Goal: Find specific page/section: Find specific page/section

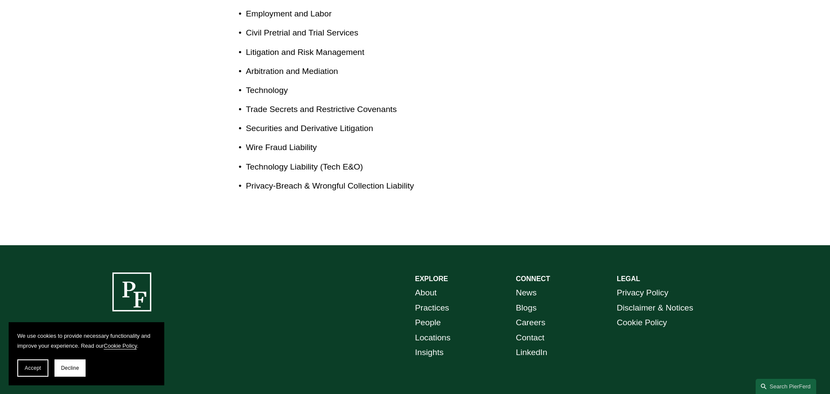
scroll to position [649, 0]
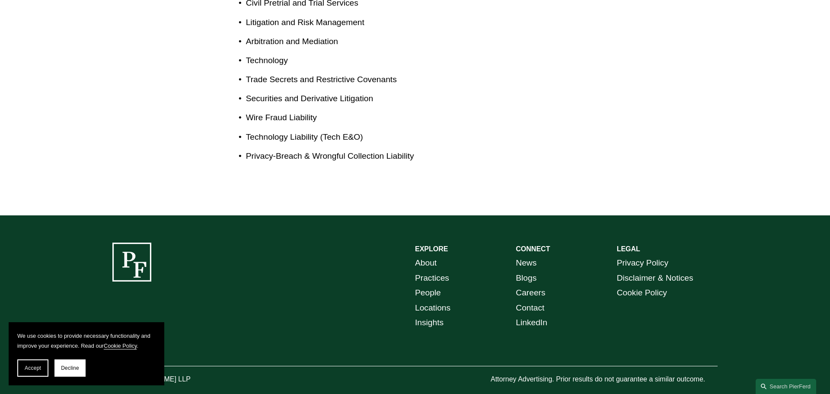
click at [438, 285] on link "People" at bounding box center [428, 292] width 26 height 15
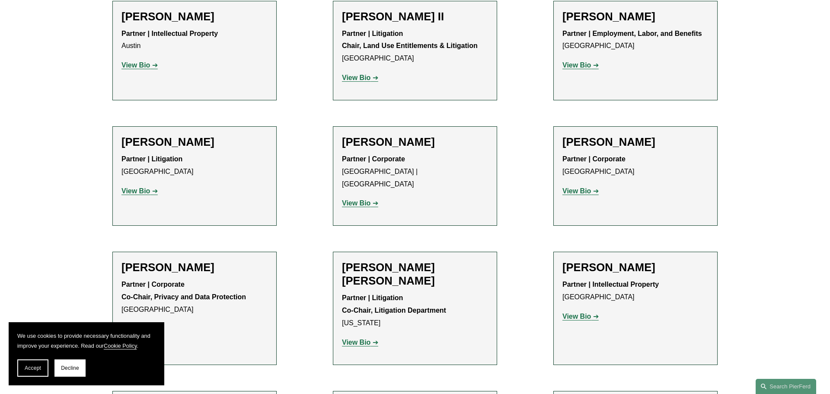
scroll to position [1003, 0]
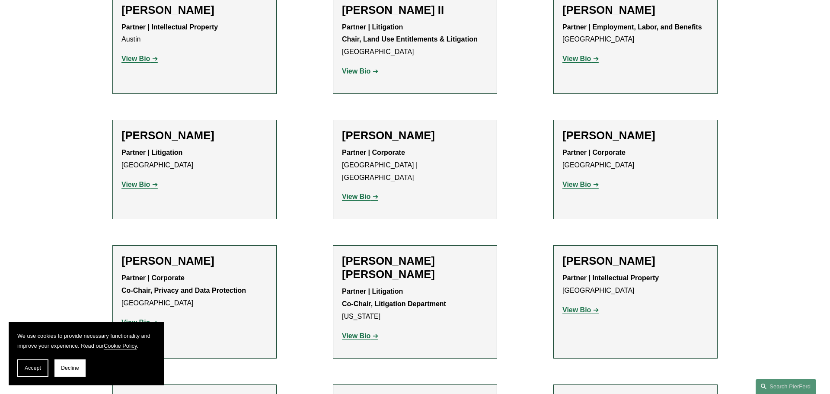
click at [469, 285] on p "Partner | Litigation Co-Chair, Litigation Department [US_STATE]" at bounding box center [415, 303] width 146 height 37
click at [365, 332] on strong "View Bio" at bounding box center [356, 335] width 29 height 7
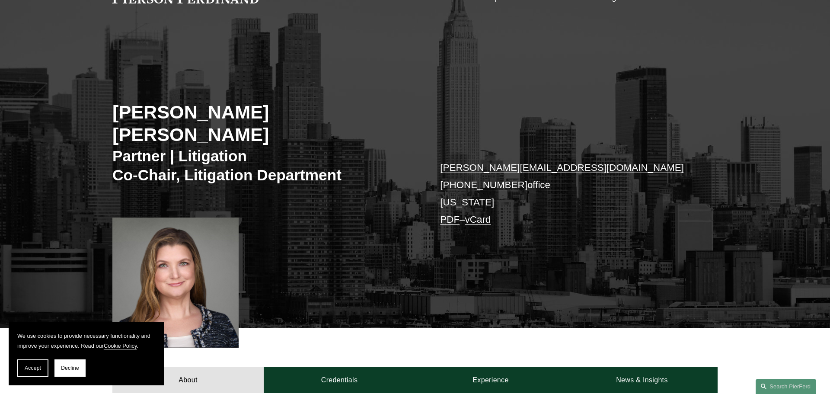
scroll to position [52, 0]
